Goal: Check status: Check status

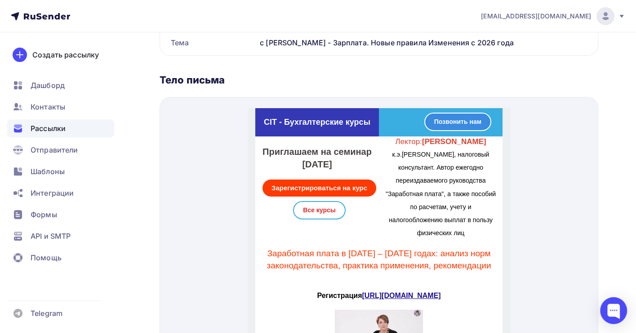
scroll to position [738, 0]
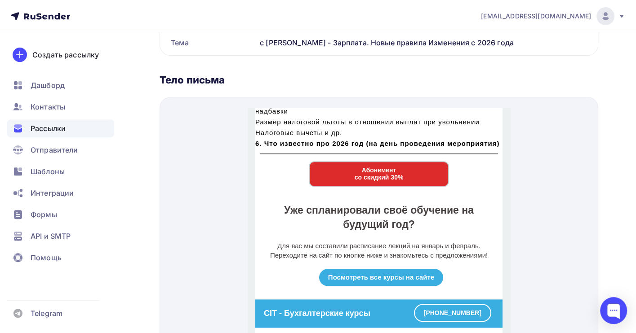
click at [55, 125] on span "Рассылки" at bounding box center [48, 128] width 35 height 11
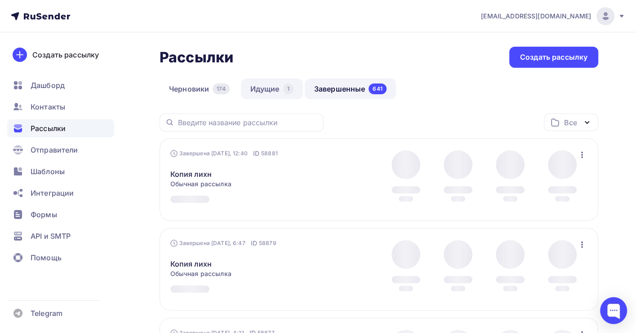
click at [275, 90] on link "Идущие 1" at bounding box center [272, 89] width 62 height 21
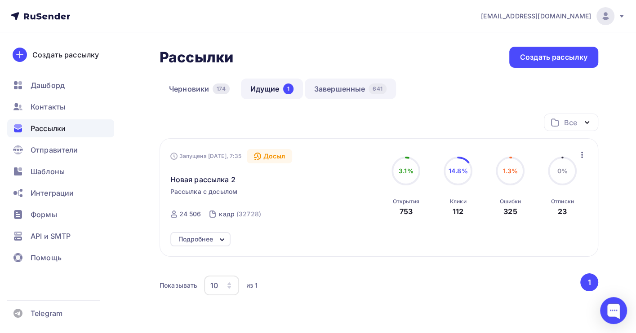
click at [328, 85] on link "Завершенные 641" at bounding box center [350, 89] width 91 height 21
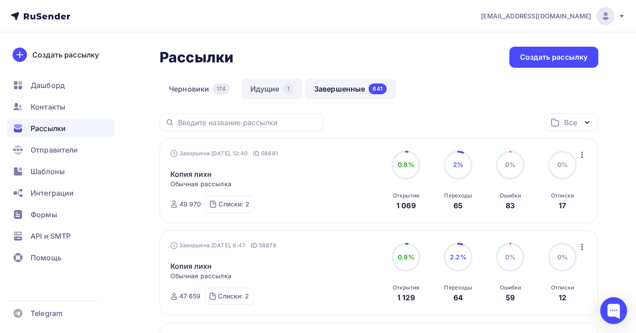
click at [265, 92] on link "Идущие 1" at bounding box center [272, 89] width 62 height 21
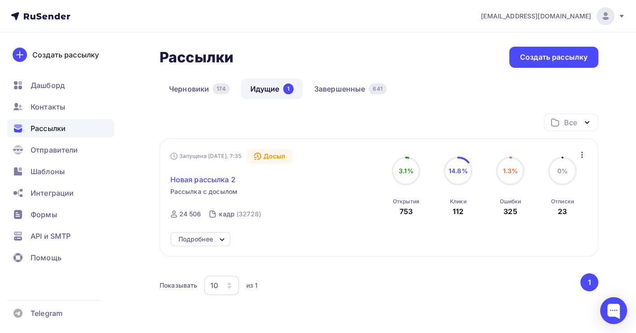
click at [211, 179] on span "Новая рассылка 2" at bounding box center [202, 179] width 65 height 11
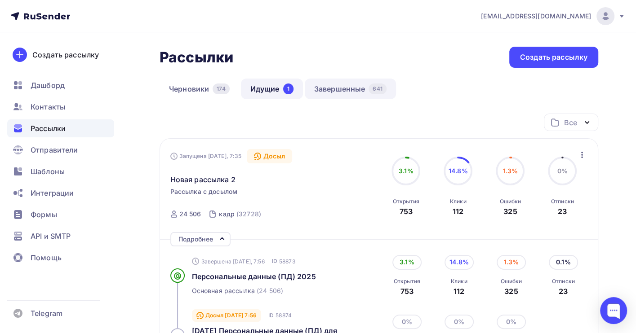
click at [326, 85] on link "Завершенные 641" at bounding box center [350, 89] width 91 height 21
